Goal: Information Seeking & Learning: Find contact information

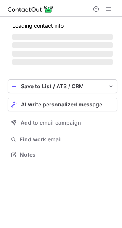
scroll to position [159, 122]
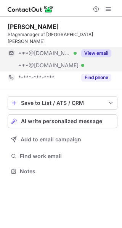
click at [89, 49] on button "View email" at bounding box center [96, 53] width 30 height 8
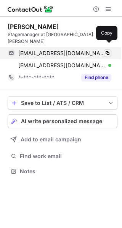
click at [105, 50] on span at bounding box center [107, 53] width 6 height 6
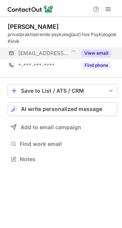
scroll to position [154, 122]
click at [92, 54] on button "View email" at bounding box center [96, 53] width 30 height 8
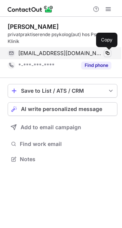
click at [107, 53] on span at bounding box center [107, 53] width 6 height 6
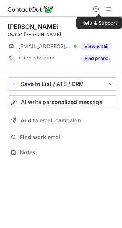
scroll to position [3, 4]
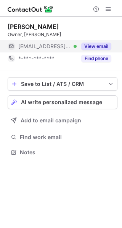
click at [98, 44] on button "View email" at bounding box center [96, 47] width 30 height 8
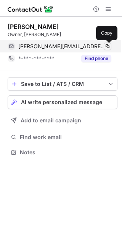
click at [105, 47] on span at bounding box center [107, 46] width 6 height 6
